Goal: Obtain resource: Download file/media

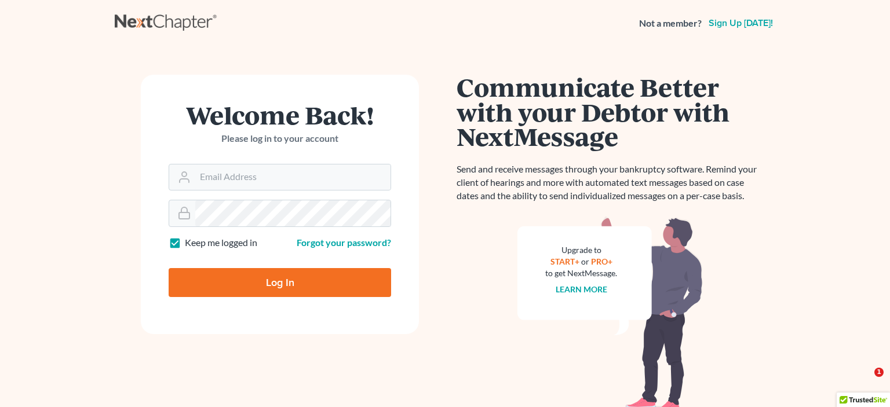
type input "[EMAIL_ADDRESS][DOMAIN_NAME]"
click at [283, 282] on input "Log In" at bounding box center [280, 282] width 222 height 29
type input "Thinking..."
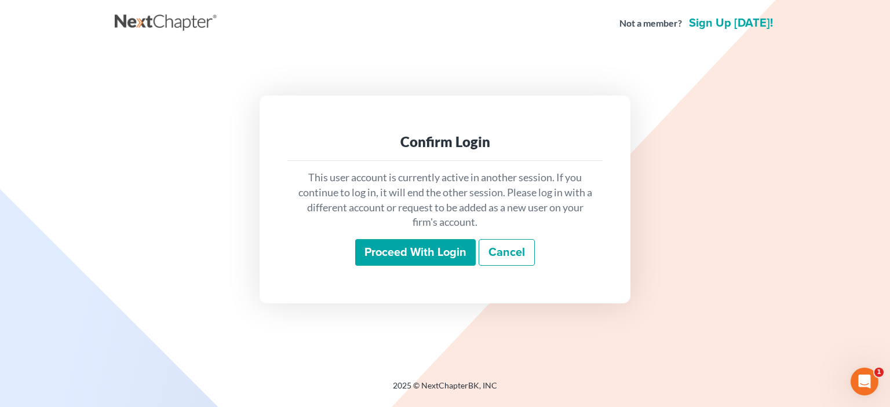
click at [424, 249] on input "Proceed with login" at bounding box center [415, 252] width 120 height 27
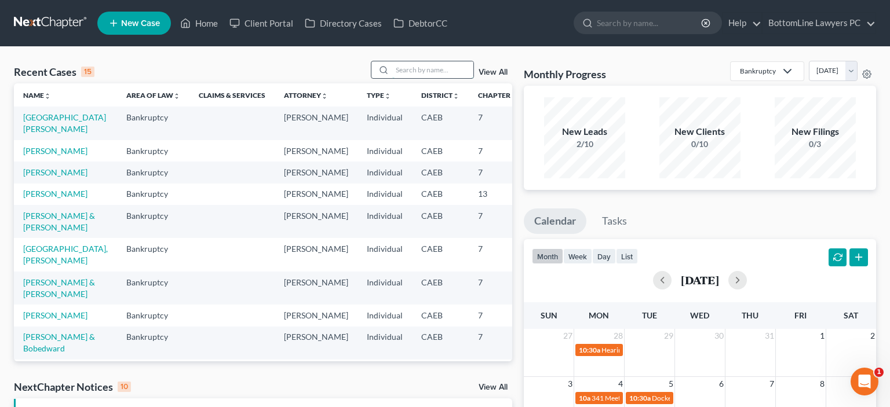
click at [396, 74] on input "search" at bounding box center [432, 69] width 81 height 17
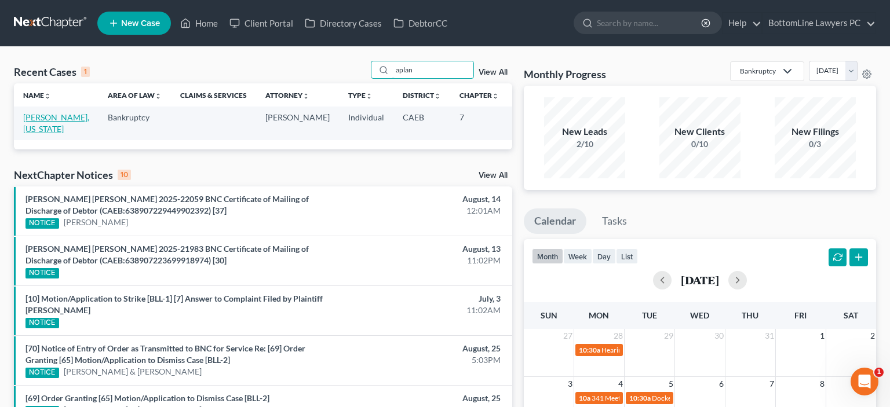
type input "aplan"
click at [43, 118] on link "Aplanalp, Virginia" at bounding box center [56, 122] width 66 height 21
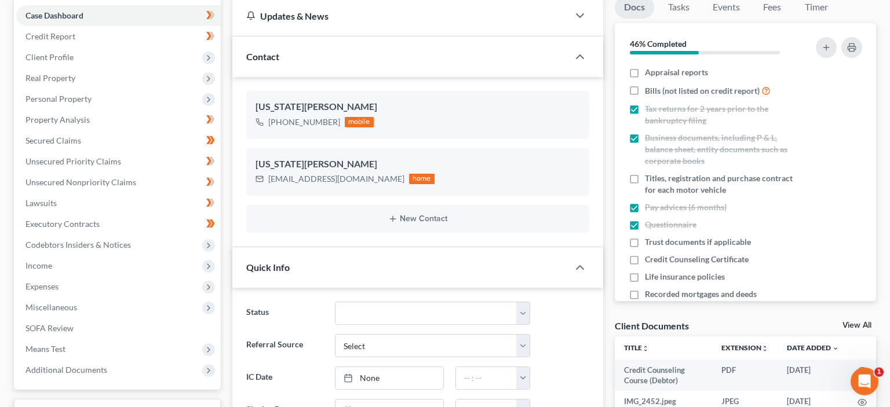
scroll to position [183, 0]
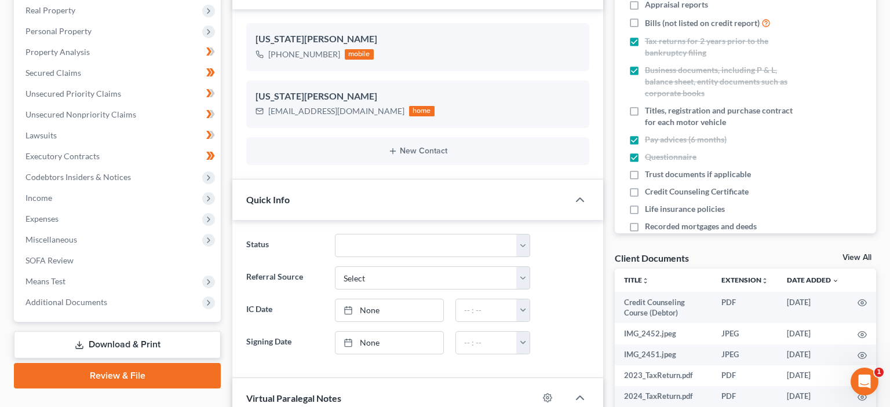
click at [133, 339] on link "Download & Print" at bounding box center [117, 344] width 207 height 27
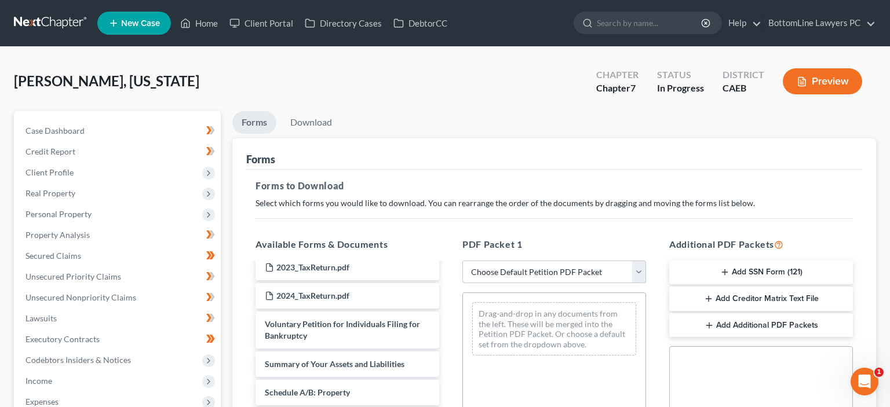
scroll to position [58, 0]
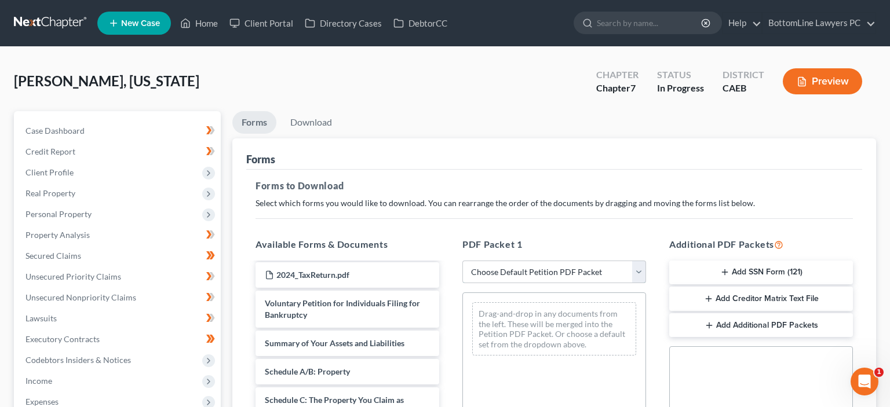
click at [462, 261] on select "Choose Default Petition PDF Packet Complete Bankruptcy Petition (all forms and …" at bounding box center [554, 272] width 184 height 23
select select "0"
click option "Complete Bankruptcy Petition (all forms and schedules)" at bounding box center [0, 0] width 0 height 0
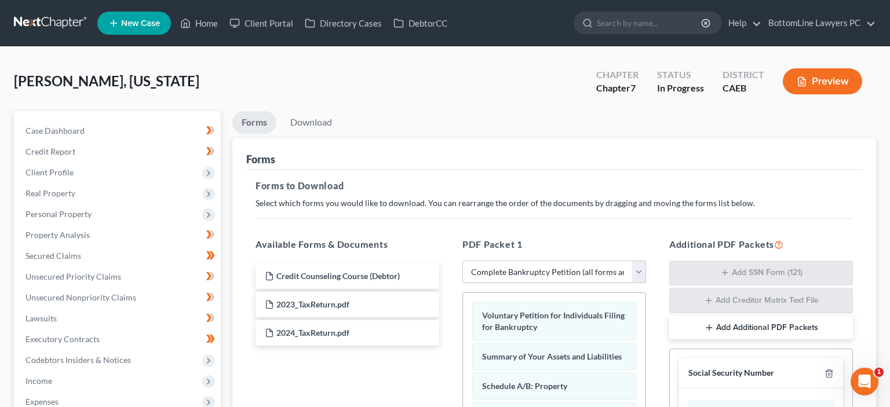
scroll to position [0, 0]
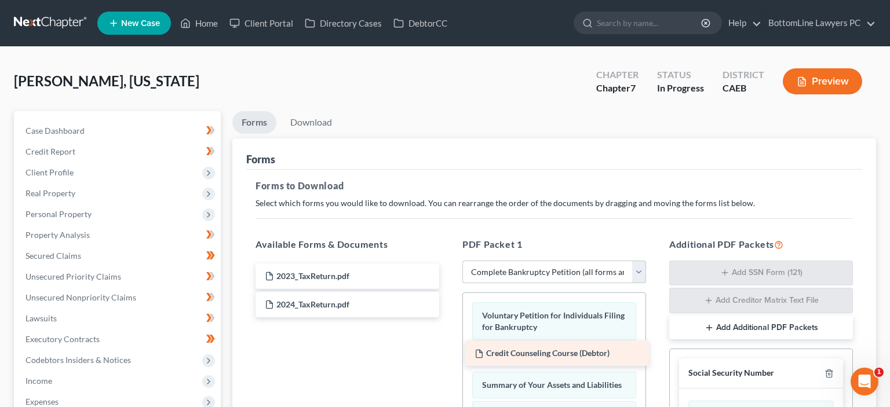
drag, startPoint x: 344, startPoint y: 275, endPoint x: 555, endPoint y: 353, distance: 225.2
click at [448, 317] on div "Credit Counseling Course (Debtor) Credit Counseling Course (Debtor) 2023_TaxRet…" at bounding box center [347, 291] width 202 height 54
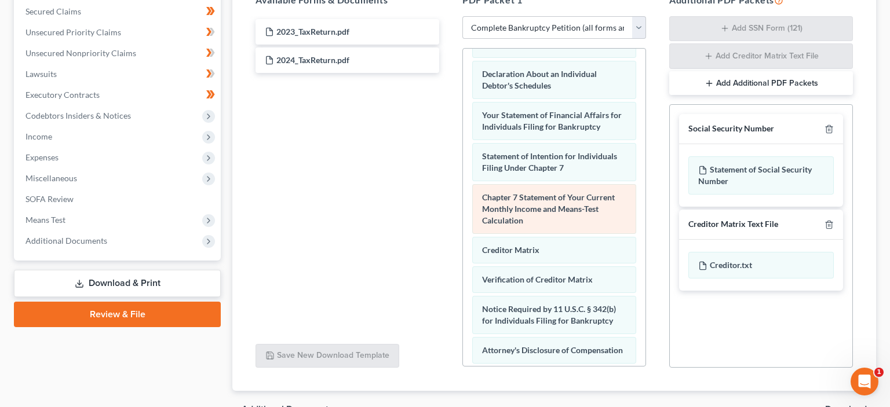
scroll to position [408, 0]
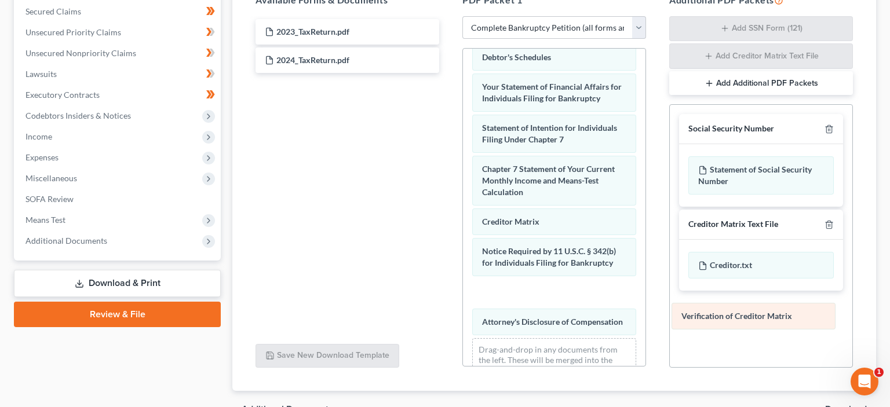
drag, startPoint x: 557, startPoint y: 241, endPoint x: 756, endPoint y: 311, distance: 211.2
click at [645, 311] on div "Verification of Creditor Matrix Voluntary Petition for Individuals Filing for B…" at bounding box center [554, 20] width 182 height 761
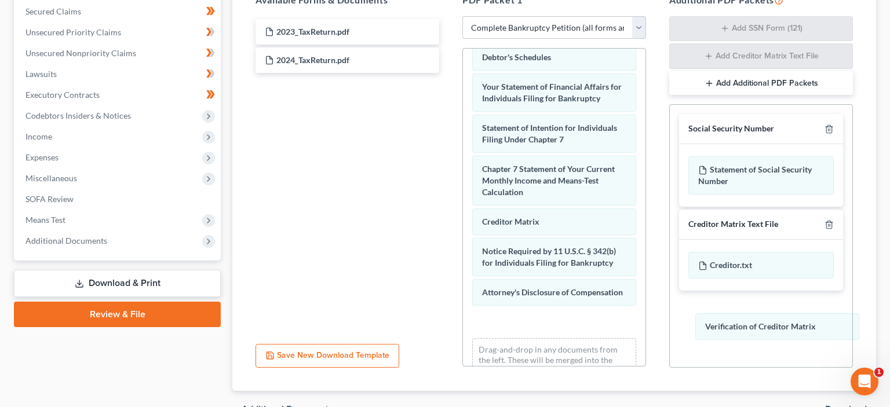
drag, startPoint x: 562, startPoint y: 282, endPoint x: 788, endPoint y: 321, distance: 228.7
click at [645, 321] on div "Verification of Creditor Matrix Voluntary Petition for Individuals Filing for B…" at bounding box center [554, 20] width 182 height 761
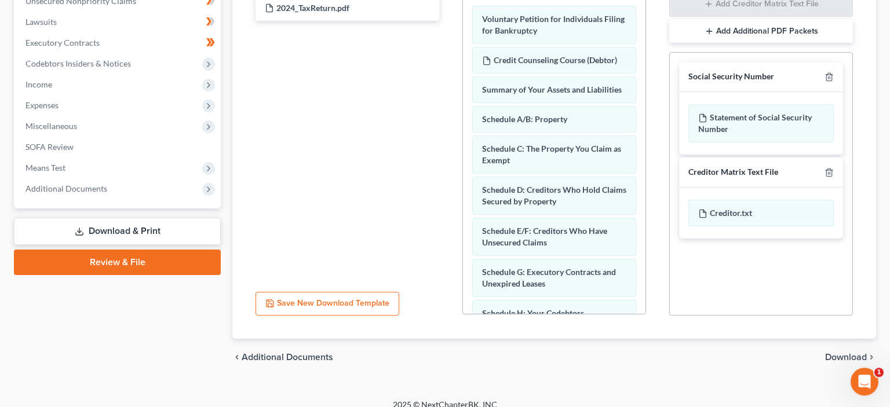
scroll to position [308, 0]
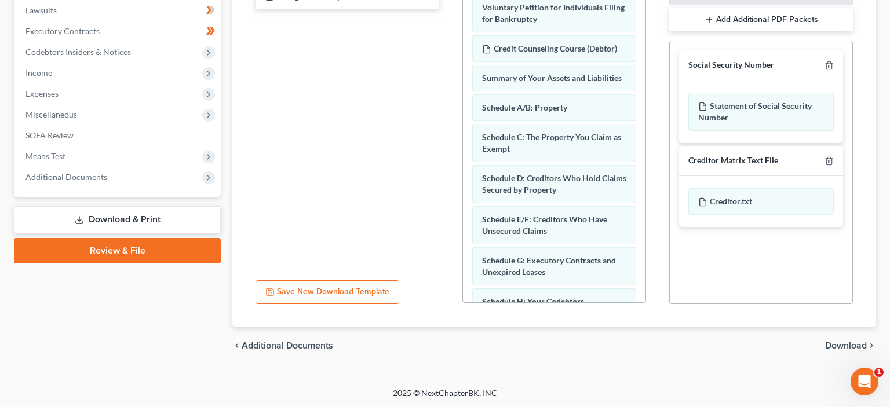
click at [839, 346] on span "Download" at bounding box center [846, 345] width 42 height 9
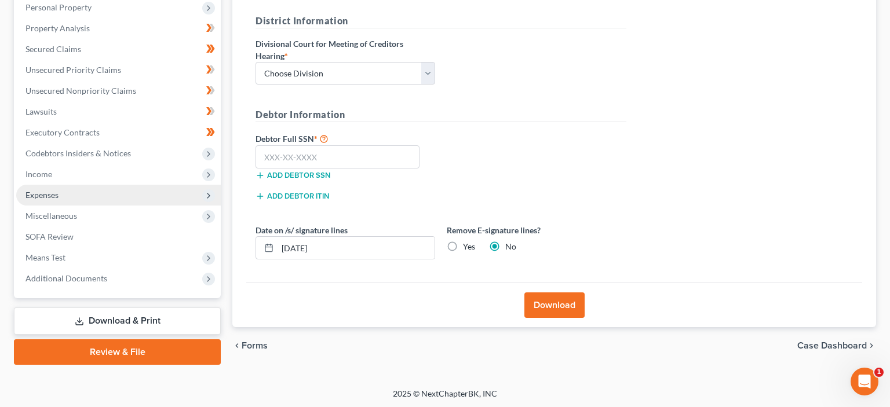
scroll to position [0, 0]
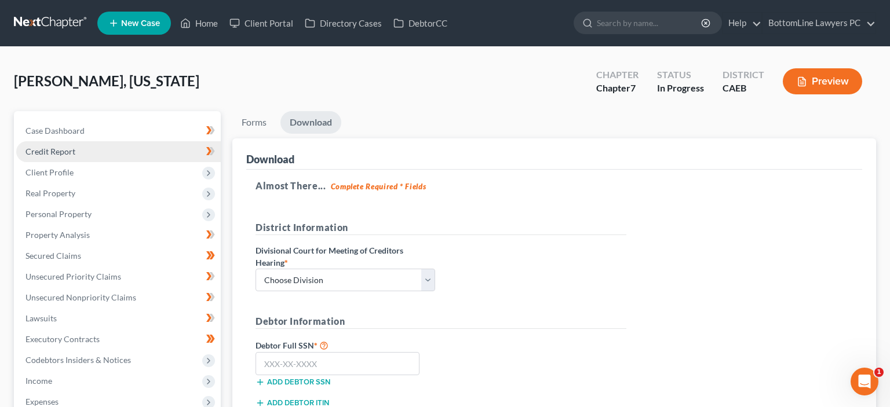
click at [63, 154] on span "Credit Report" at bounding box center [50, 152] width 50 height 10
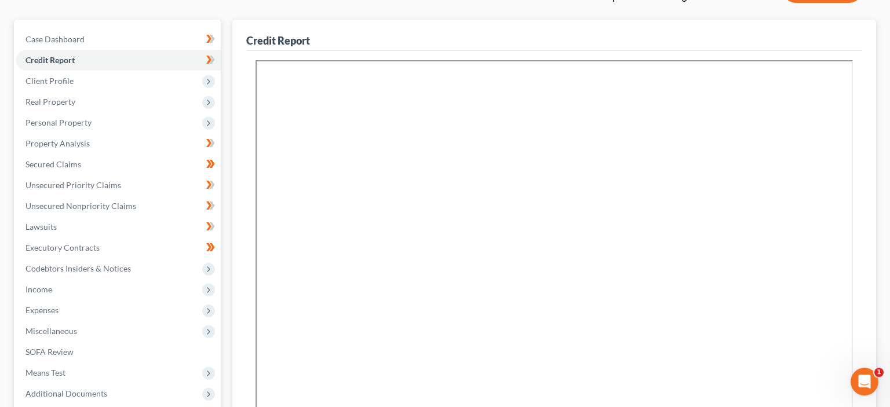
scroll to position [352, 0]
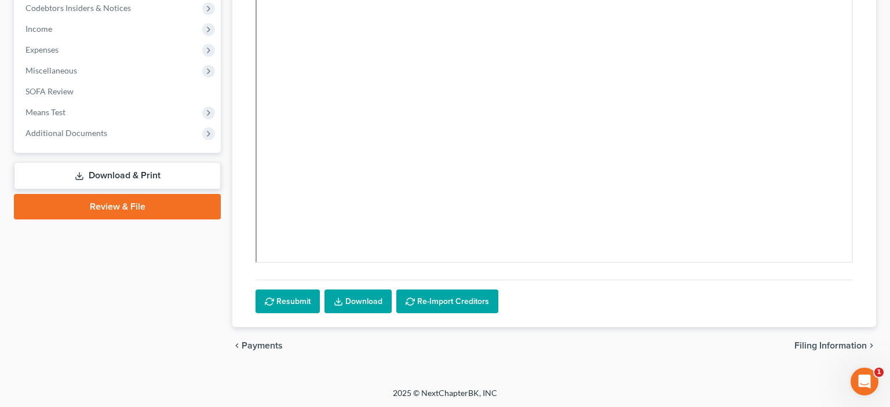
click at [130, 175] on link "Download & Print" at bounding box center [117, 175] width 207 height 27
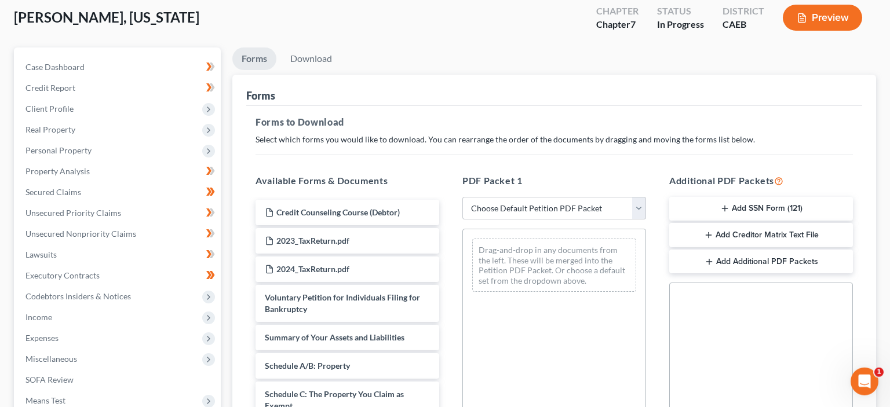
scroll to position [63, 0]
click at [462, 198] on select "Choose Default Petition PDF Packet Complete Bankruptcy Petition (all forms and …" at bounding box center [554, 209] width 184 height 23
select select "0"
click option "Complete Bankruptcy Petition (all forms and schedules)" at bounding box center [0, 0] width 0 height 0
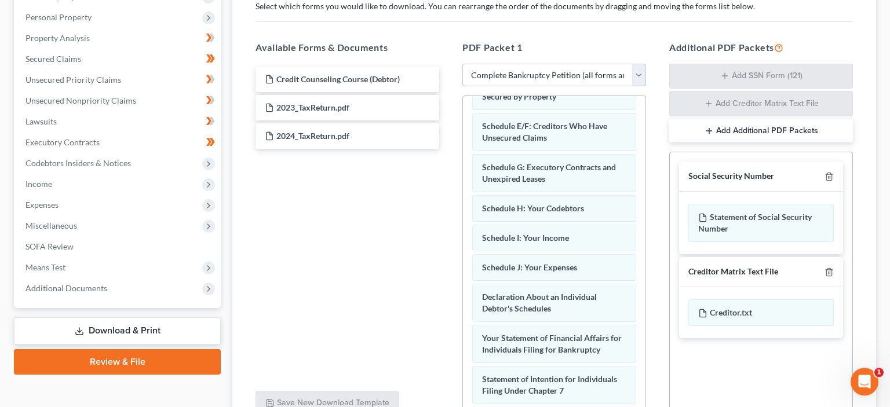
scroll to position [307, 0]
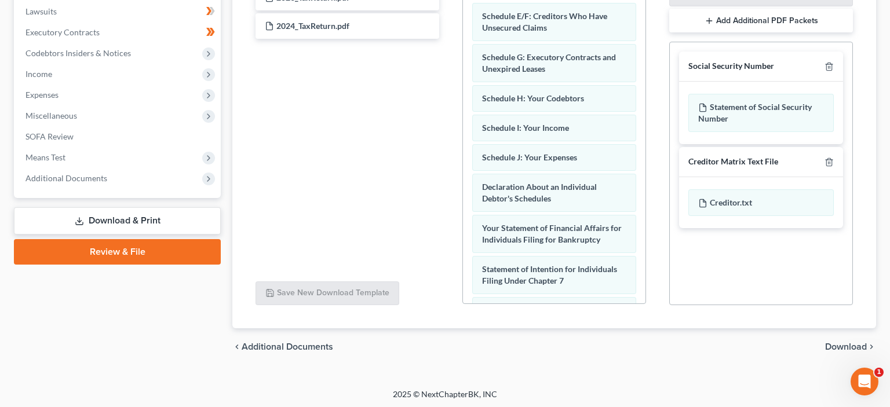
click at [835, 343] on span "Download" at bounding box center [846, 346] width 42 height 9
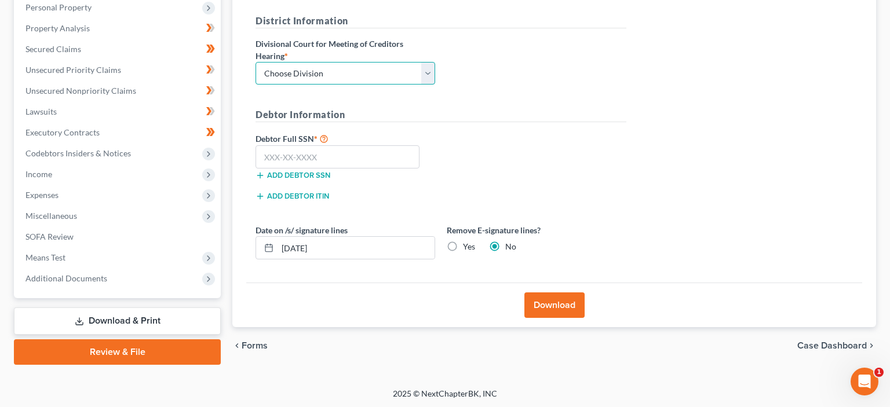
click at [255, 62] on select "Choose Division Fresno Modesto Sacramento" at bounding box center [345, 73] width 180 height 23
select select "2"
click option "Sacramento" at bounding box center [0, 0] width 0 height 0
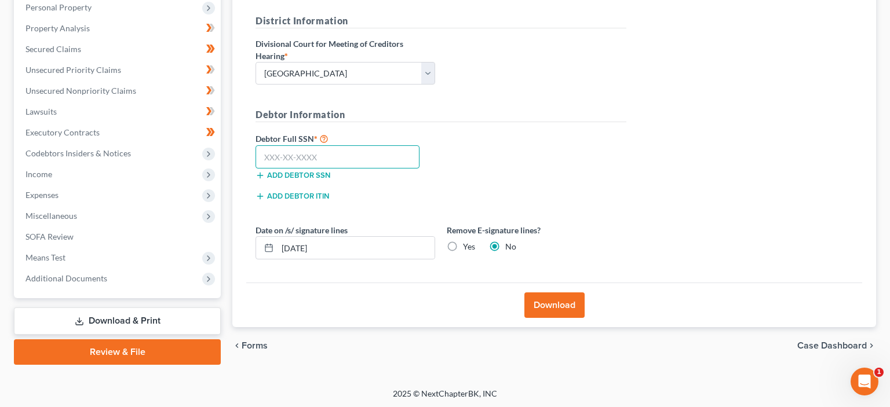
click at [268, 154] on input "text" at bounding box center [337, 156] width 164 height 23
type input "618-46-4384"
click at [555, 299] on button "Download" at bounding box center [554, 305] width 60 height 25
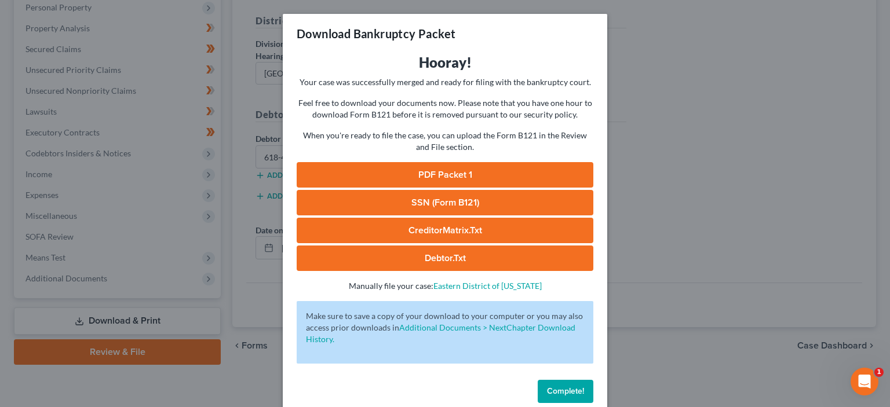
click at [461, 177] on link "PDF Packet 1" at bounding box center [445, 174] width 297 height 25
click at [412, 200] on link "SSN (Form B121)" at bounding box center [445, 202] width 297 height 25
